Goal: Task Accomplishment & Management: Use online tool/utility

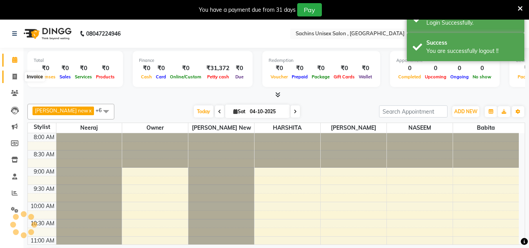
click at [18, 80] on span at bounding box center [15, 76] width 14 height 9
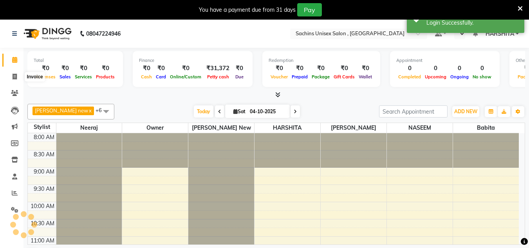
select select "service"
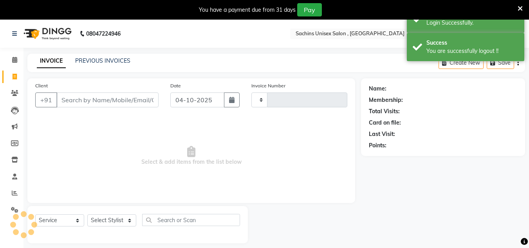
type input "5072"
select select "6840"
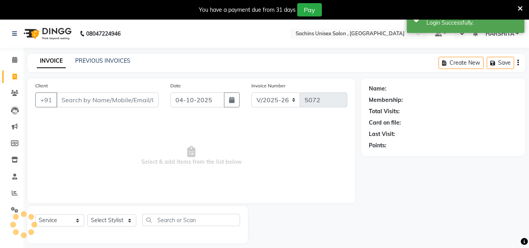
select select "en"
